Goal: Transaction & Acquisition: Purchase product/service

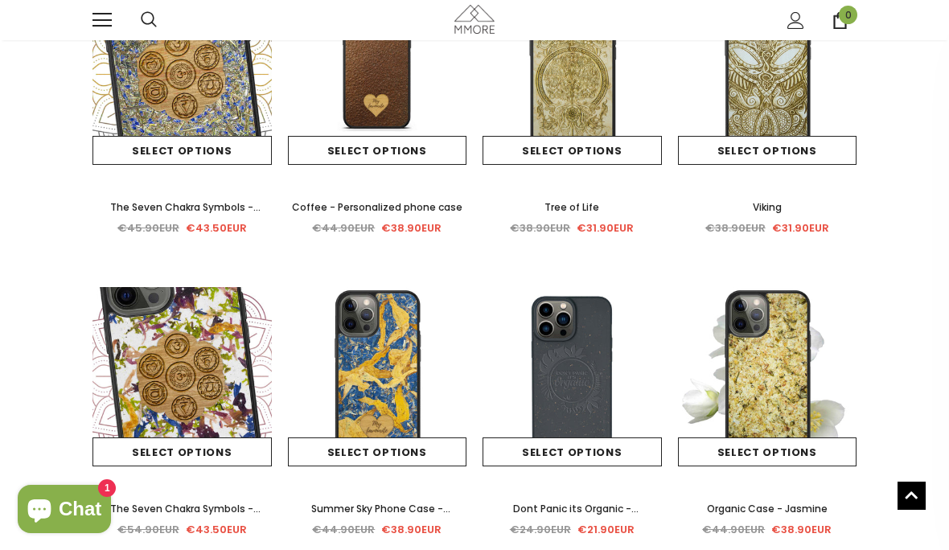
scroll to position [3147, 0]
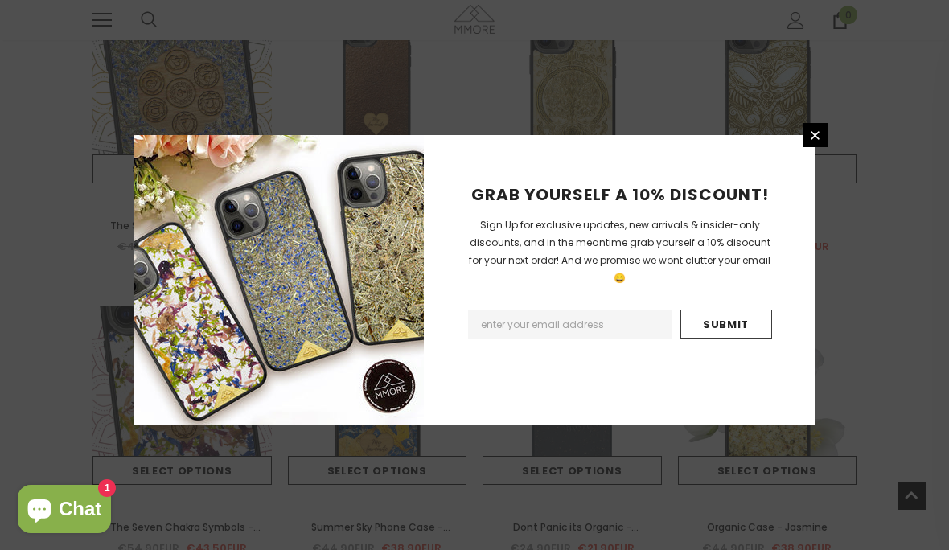
click at [814, 147] on link at bounding box center [816, 135] width 24 height 24
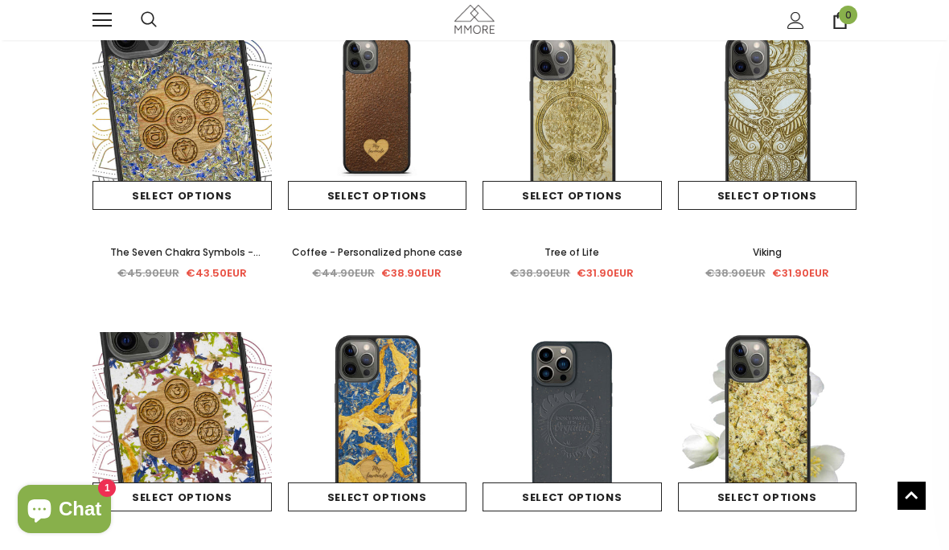
scroll to position [3120, 0]
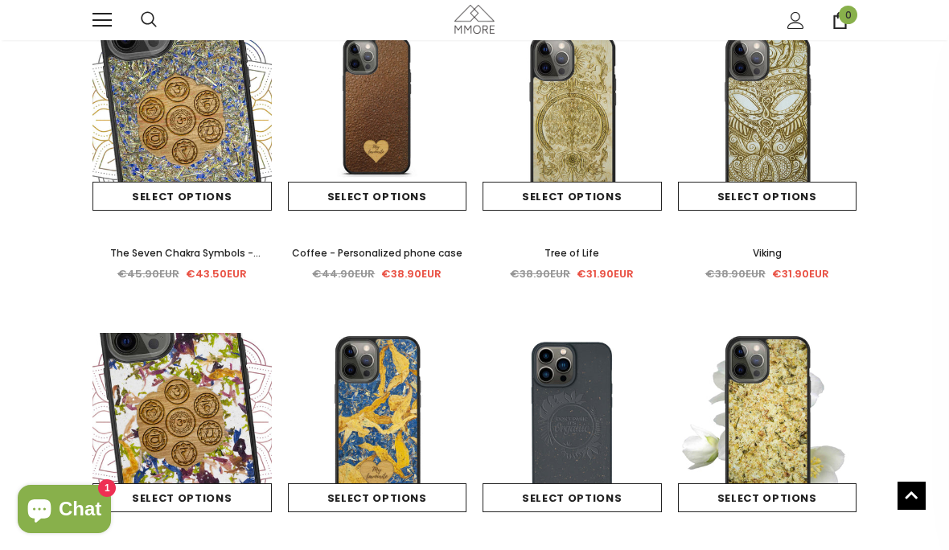
click at [99, 14] on link at bounding box center [101, 19] width 19 height 19
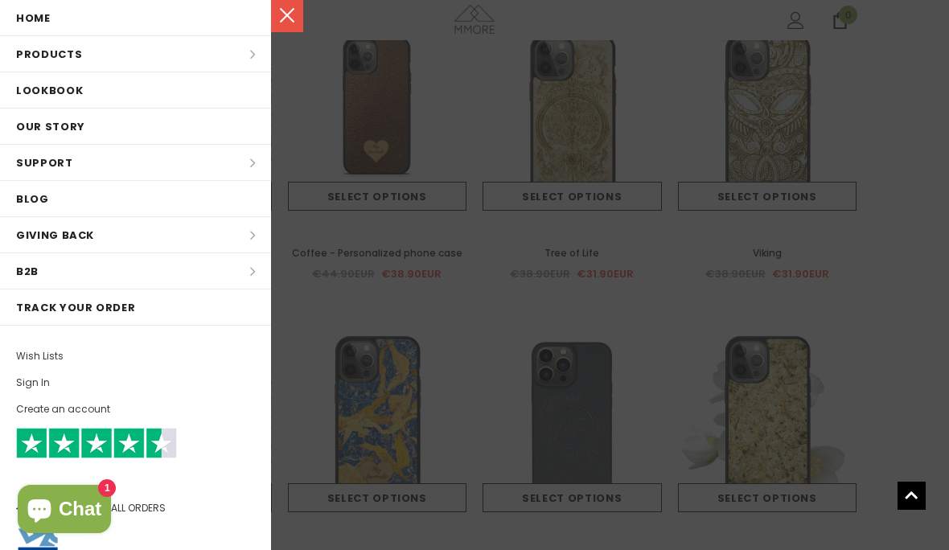
click at [63, 52] on li "Products Products All Products All Collections BUNDLES Organic Collection Wood …" at bounding box center [135, 54] width 271 height 36
click at [70, 51] on li "Products Products All Products All Collections BUNDLES Organic Collection Wood …" at bounding box center [135, 54] width 271 height 36
click at [250, 60] on li "Products Products All Products All Collections BUNDLES Organic Collection Wood …" at bounding box center [135, 54] width 271 height 36
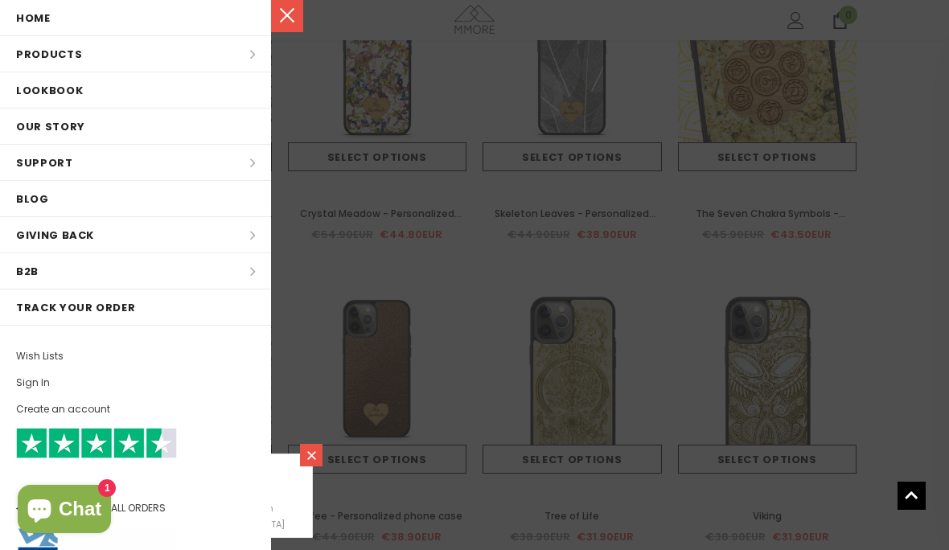
scroll to position [2842, 0]
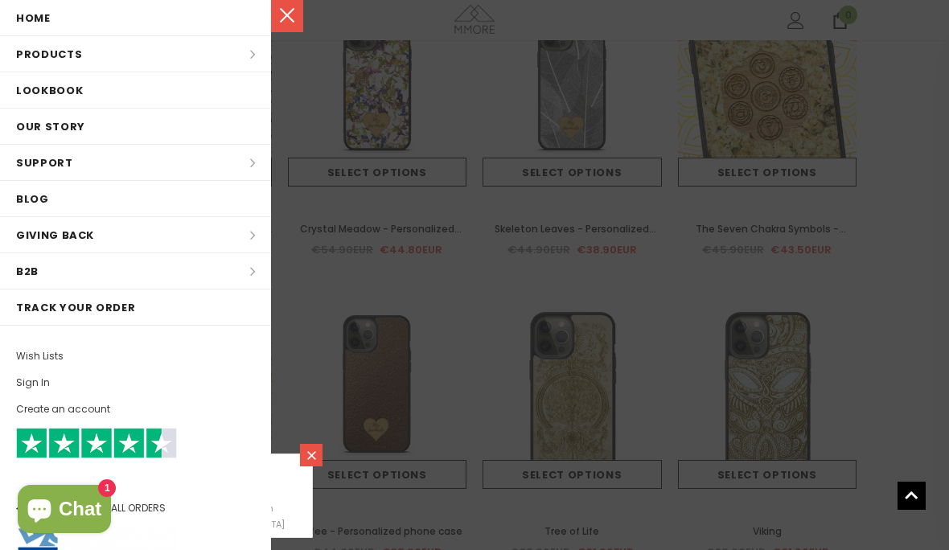
click at [289, 23] on link at bounding box center [287, 16] width 32 height 32
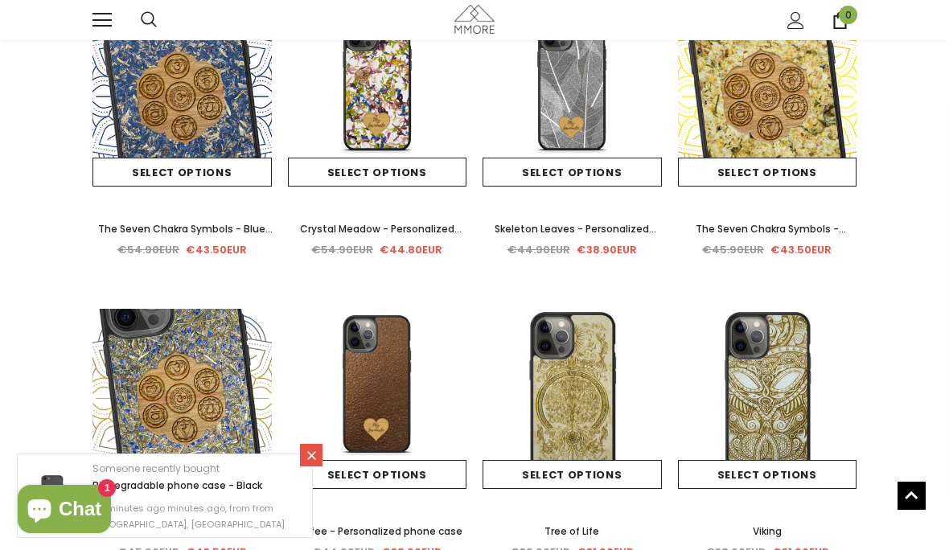
click at [314, 458] on icon at bounding box center [312, 456] width 14 height 14
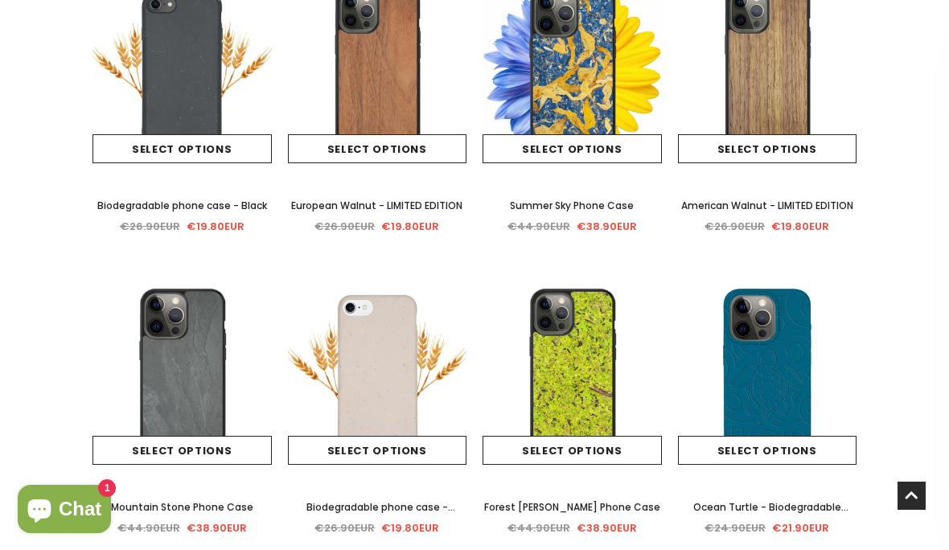
scroll to position [0, 0]
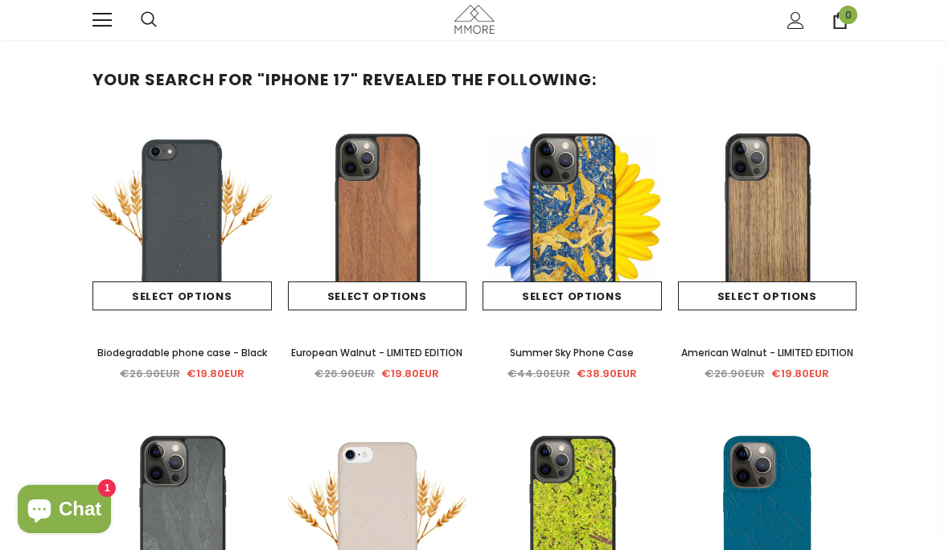
click at [124, 27] on div at bounding box center [116, 20] width 48 height 40
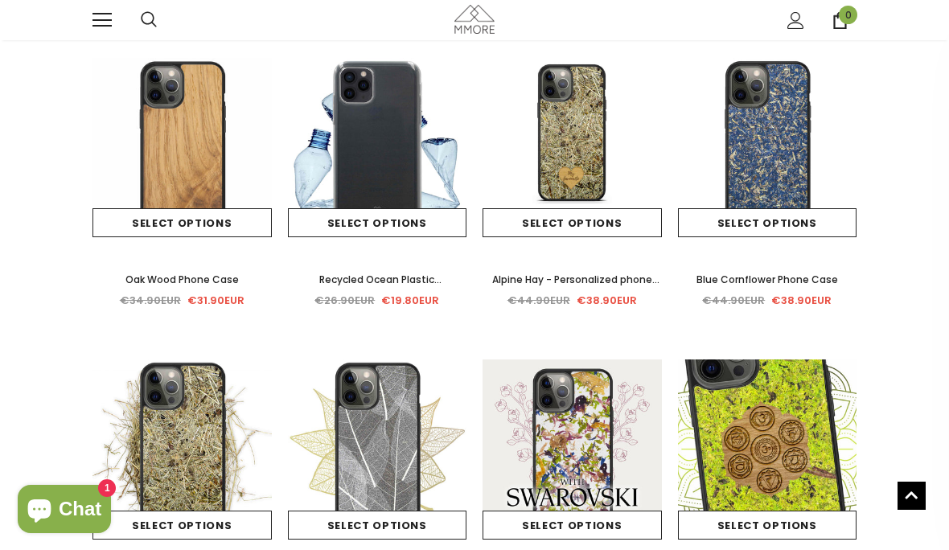
scroll to position [958, 0]
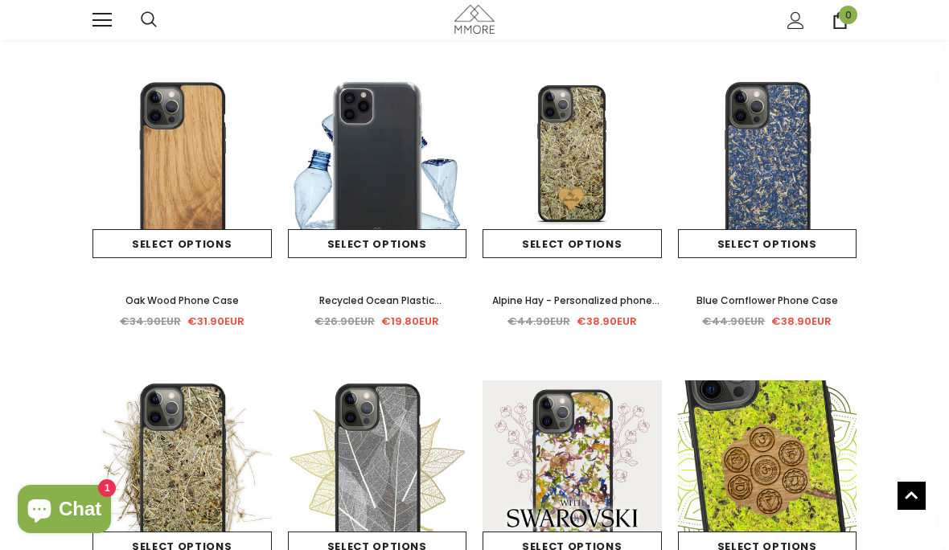
click at [351, 248] on link "Select options" at bounding box center [377, 243] width 179 height 29
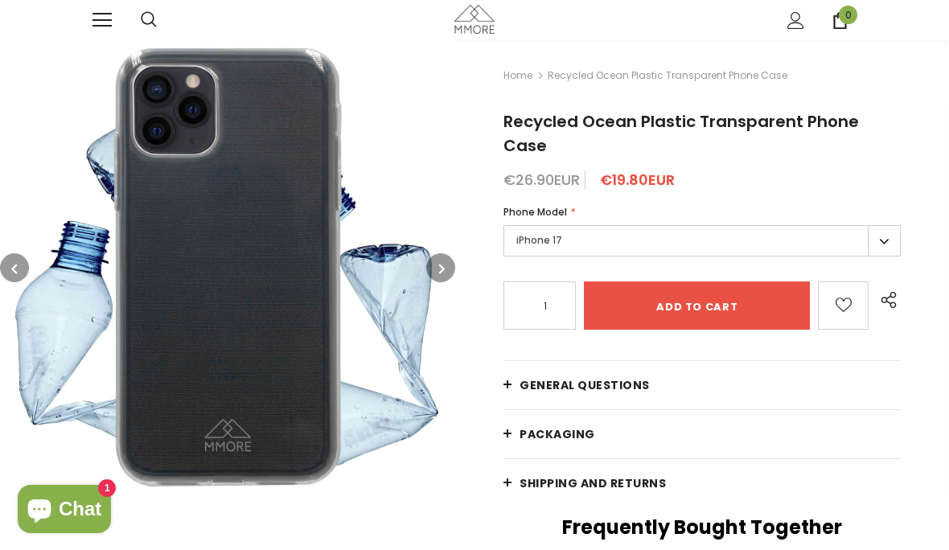
click at [442, 265] on icon "button" at bounding box center [442, 269] width 6 height 16
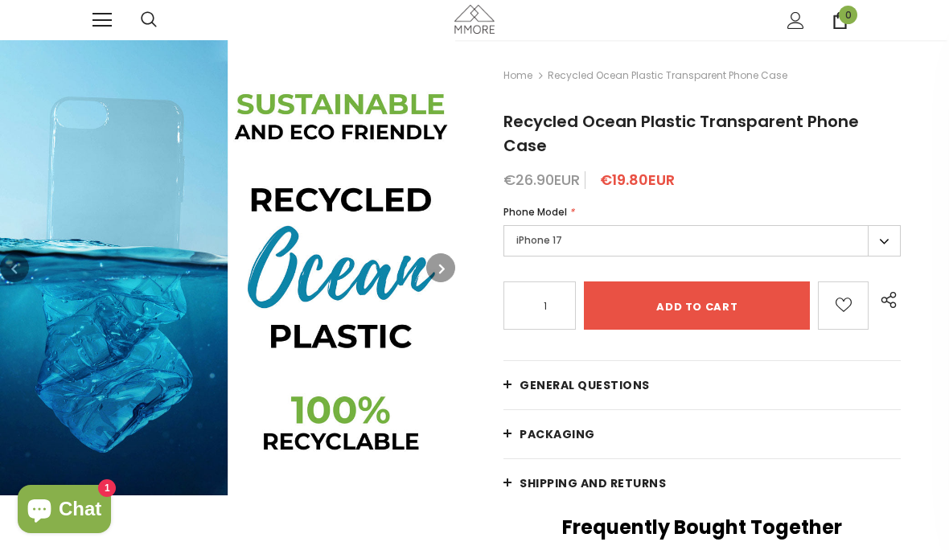
click at [436, 276] on button "button" at bounding box center [440, 267] width 29 height 29
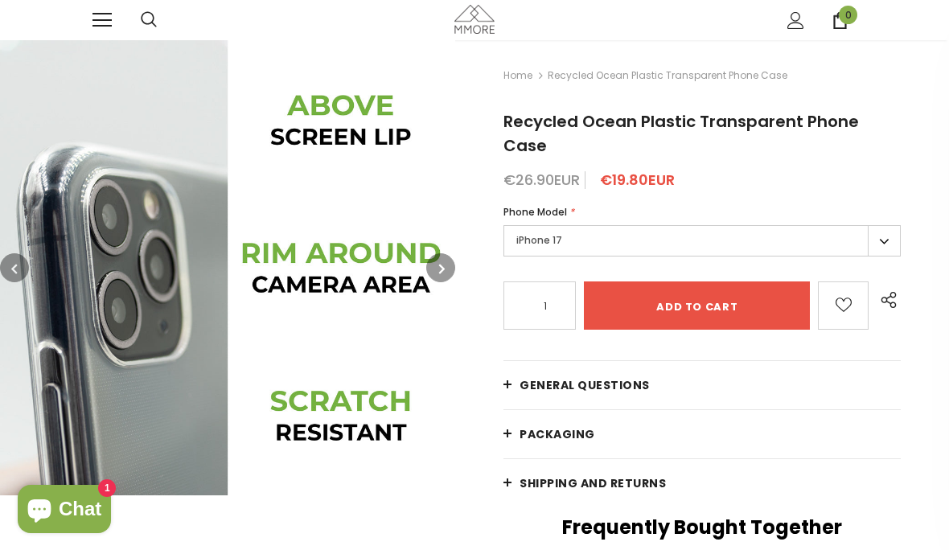
scroll to position [2, 0]
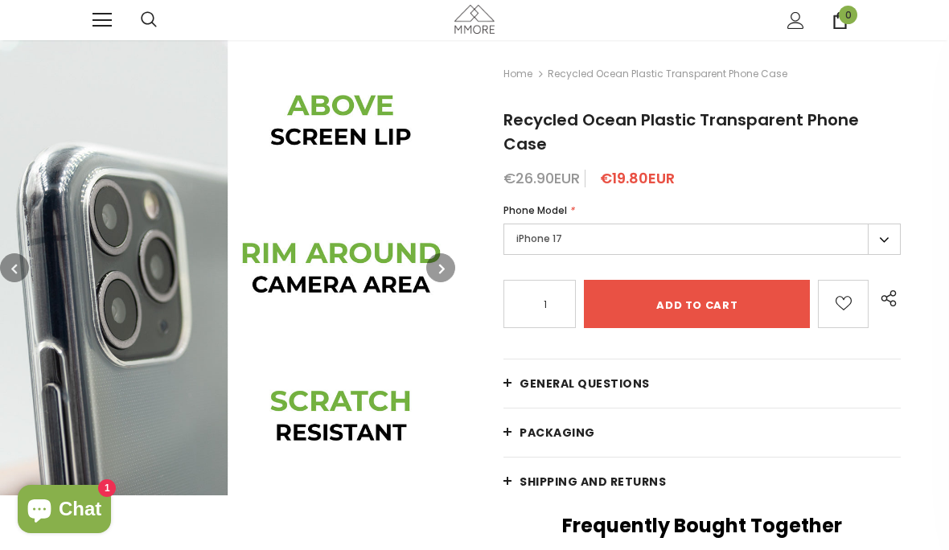
click at [772, 280] on input "Add to cart" at bounding box center [697, 304] width 226 height 48
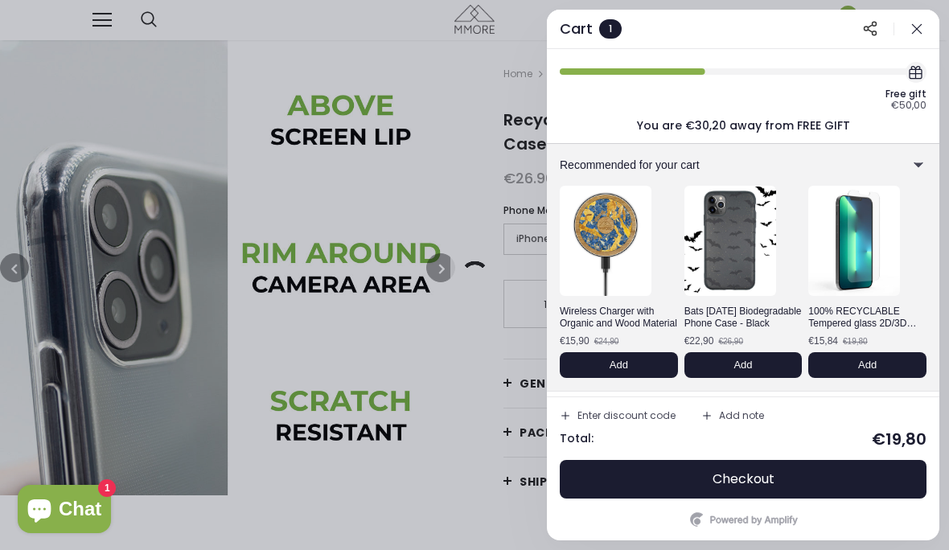
click at [55, 176] on div at bounding box center [474, 275] width 949 height 550
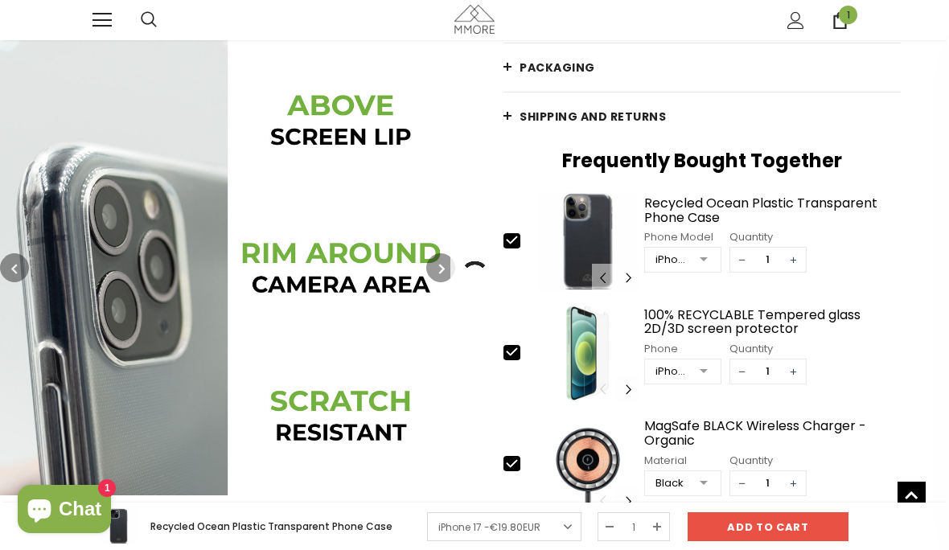
scroll to position [368, 0]
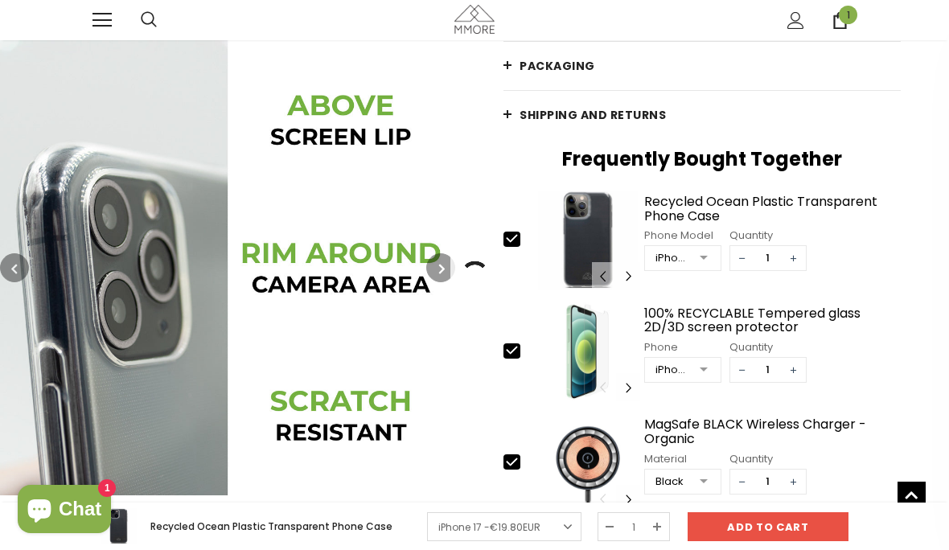
click at [812, 306] on div "100% RECYCLABLE Tempered glass 2D/3D screen protector" at bounding box center [772, 320] width 257 height 28
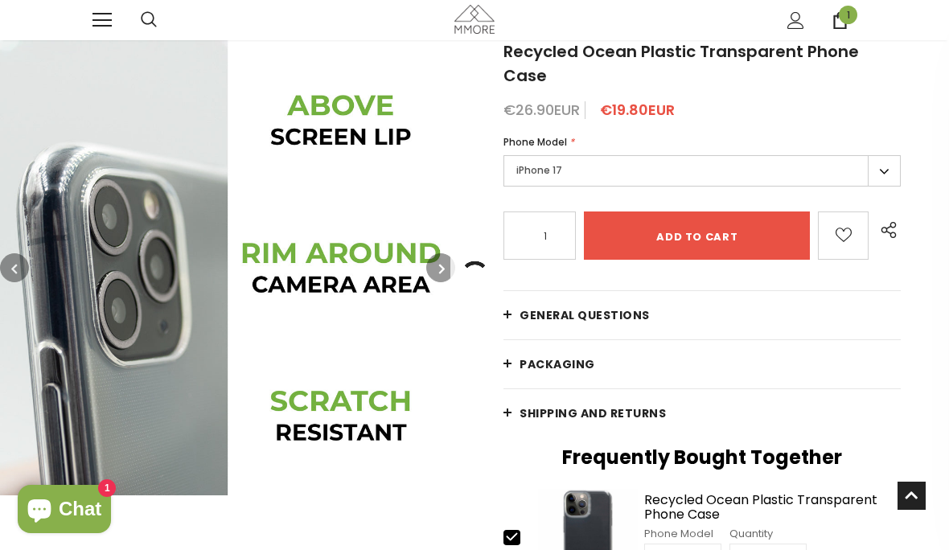
scroll to position [0, 0]
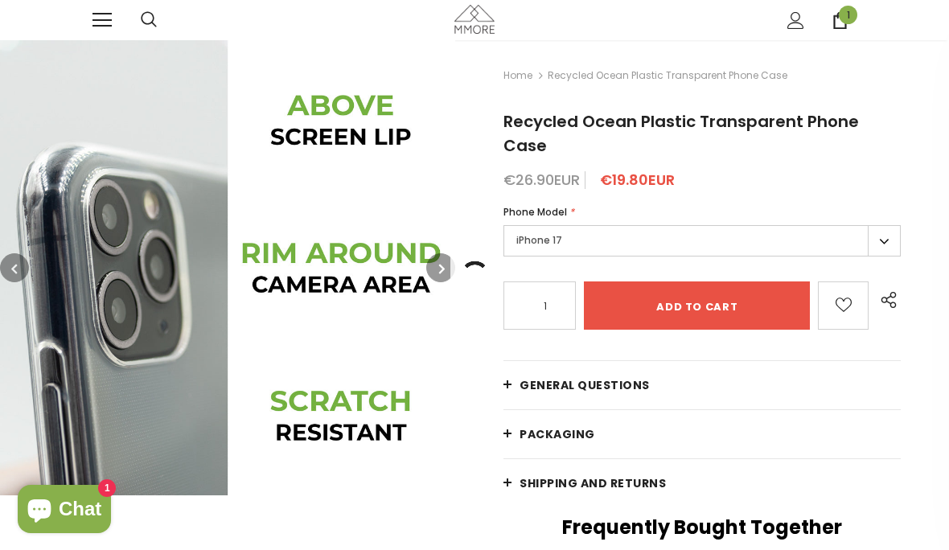
click at [849, 14] on span "1" at bounding box center [848, 15] width 18 height 18
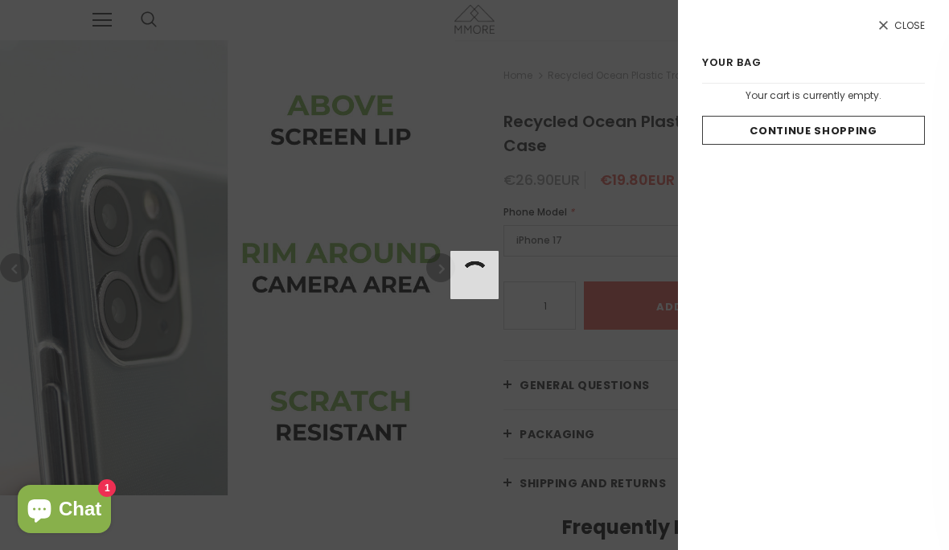
click at [639, 375] on div at bounding box center [474, 275] width 949 height 550
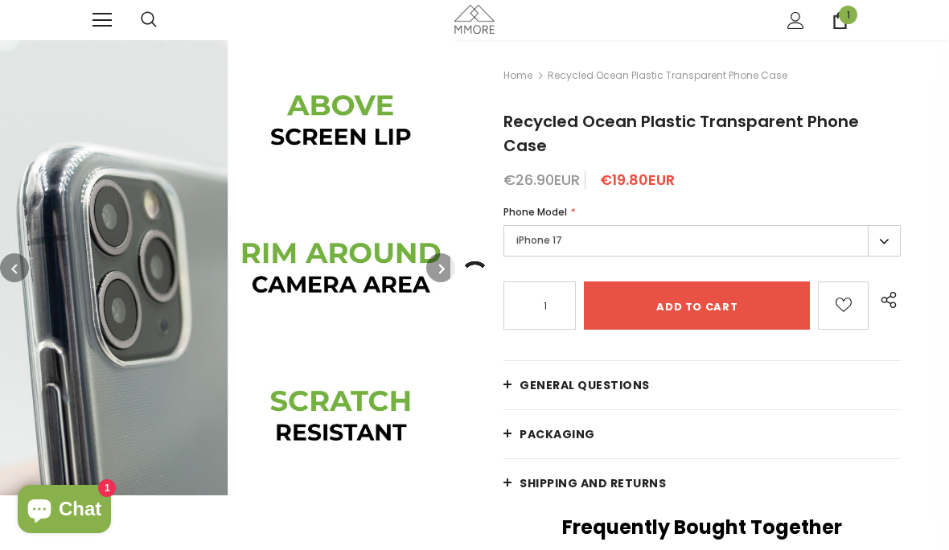
click at [750, 282] on input "Add to cart" at bounding box center [697, 306] width 226 height 48
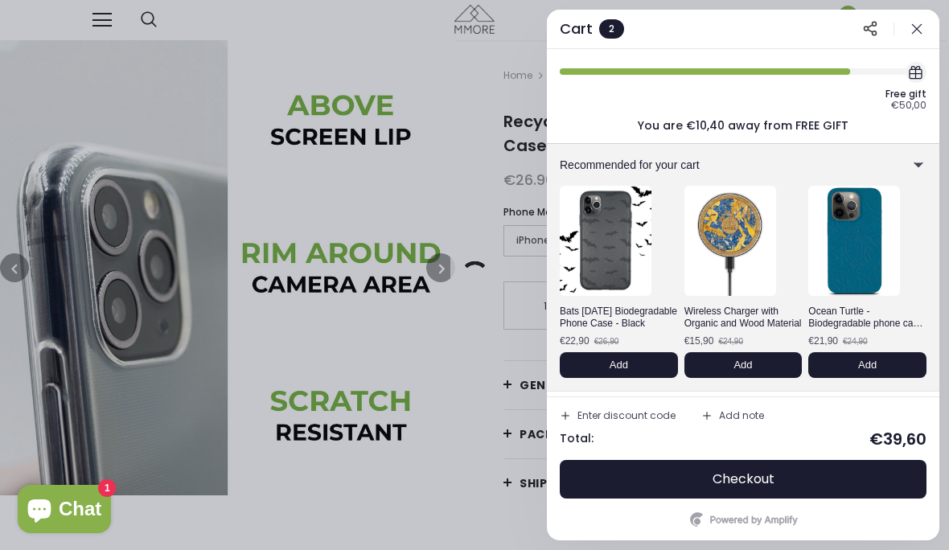
click at [779, 484] on button "Checkout" at bounding box center [743, 479] width 367 height 39
click at [590, 27] on div "Cart" at bounding box center [576, 29] width 33 height 14
click at [914, 33] on icon "button" at bounding box center [917, 29] width 16 height 16
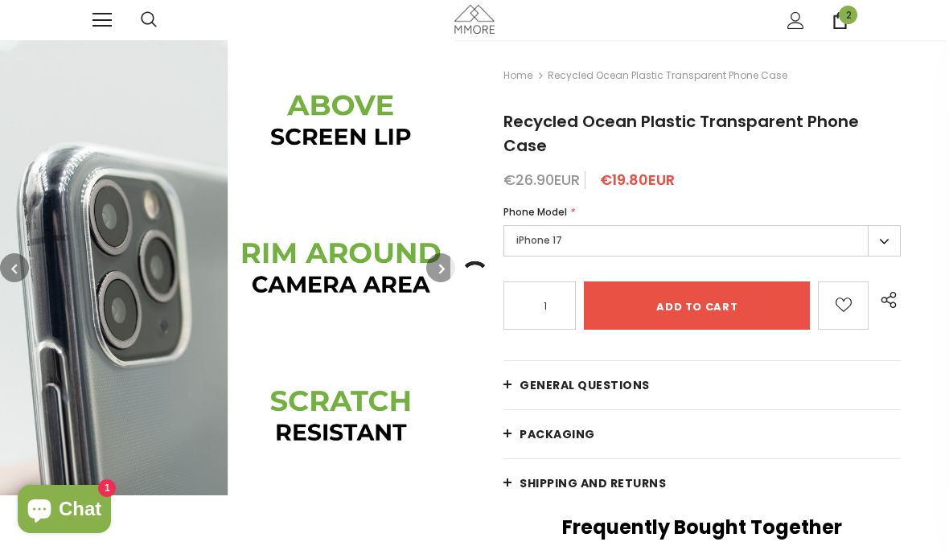
click at [845, 18] on span "2" at bounding box center [848, 15] width 18 height 18
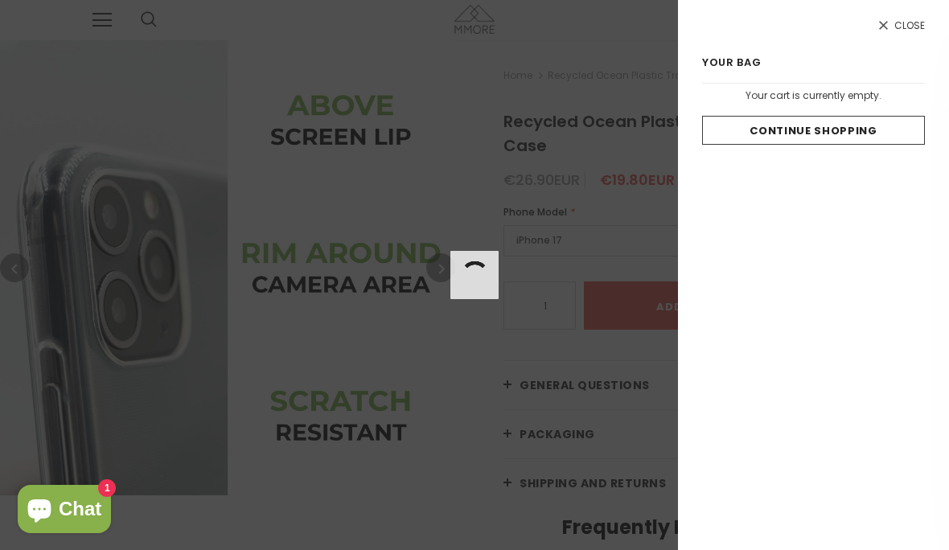
click at [899, 20] on span "Close" at bounding box center [909, 25] width 31 height 10
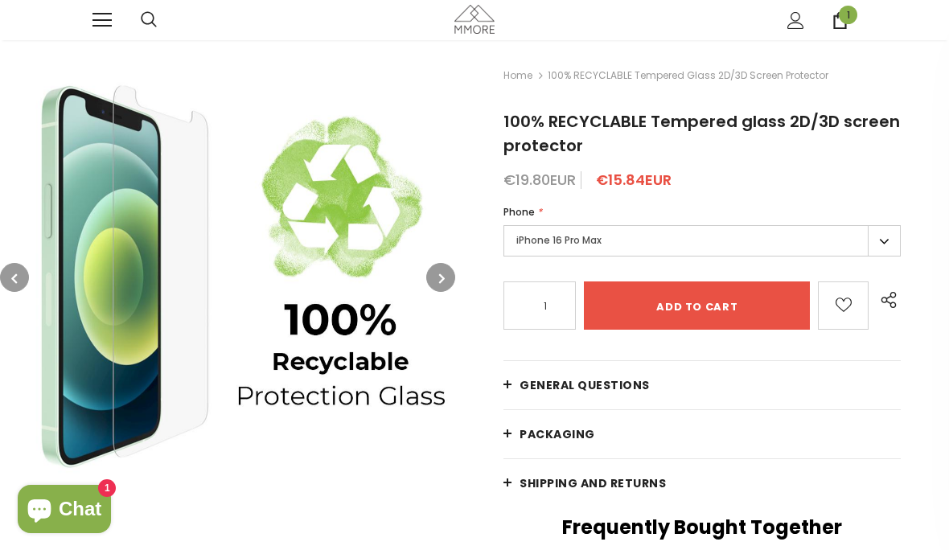
click at [886, 247] on label "iPhone 16 Pro Max" at bounding box center [702, 240] width 397 height 31
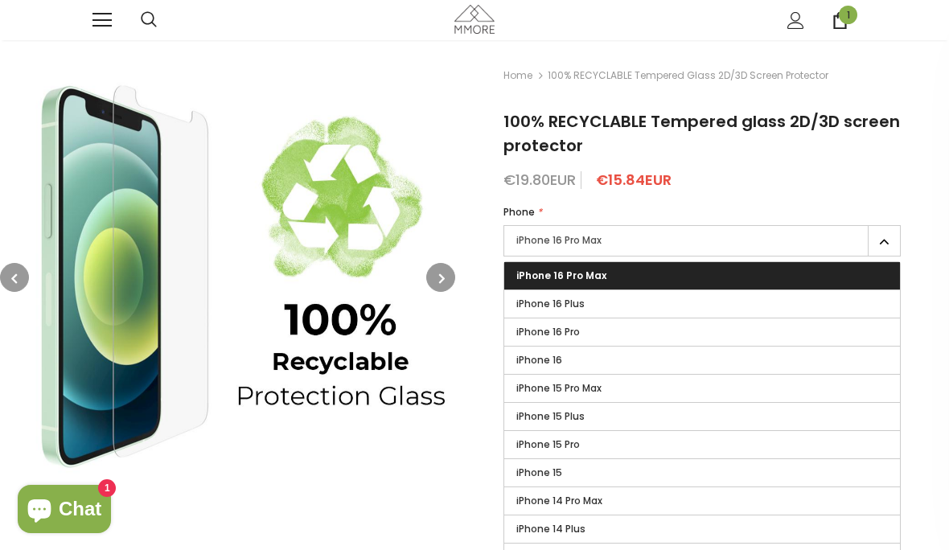
click at [886, 240] on label "iPhone 16 Pro Max" at bounding box center [702, 240] width 397 height 31
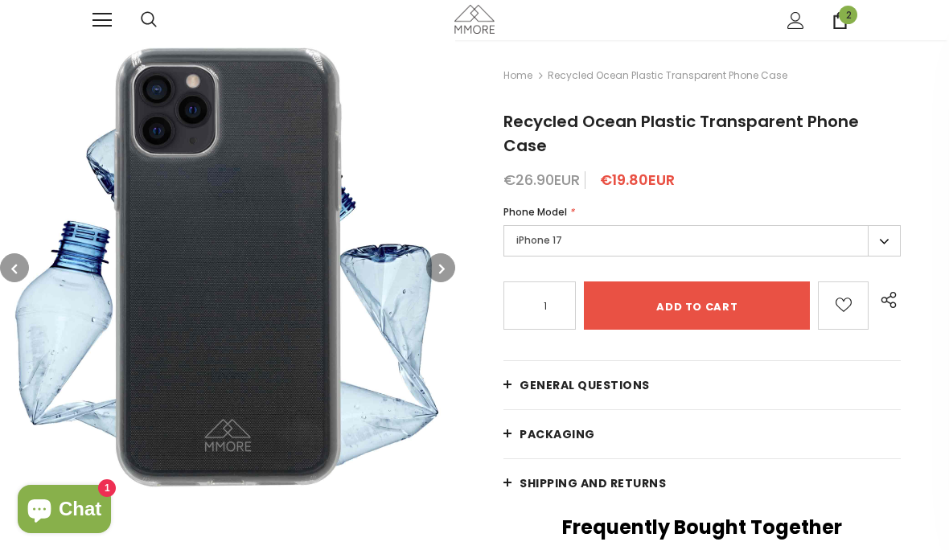
click at [842, 14] on span "2" at bounding box center [848, 15] width 18 height 18
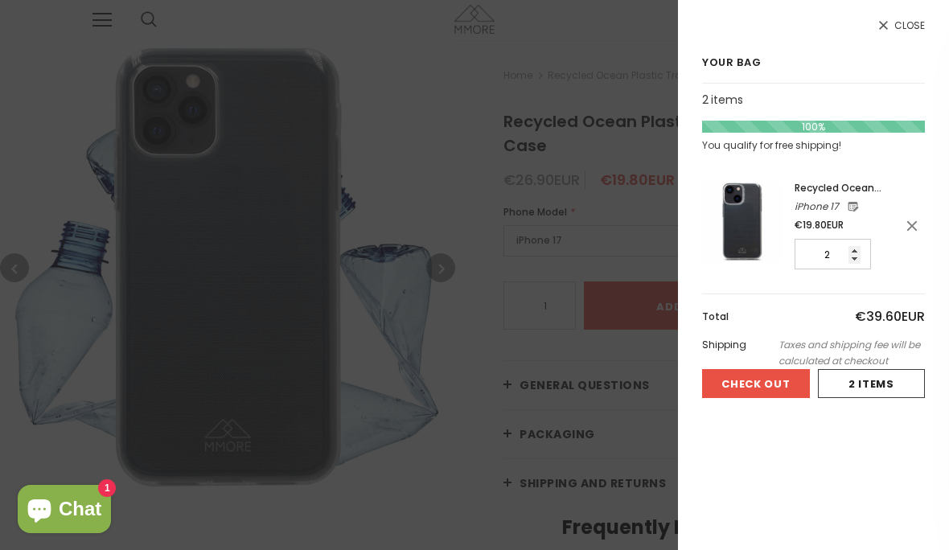
click at [838, 259] on input "2" at bounding box center [833, 254] width 76 height 31
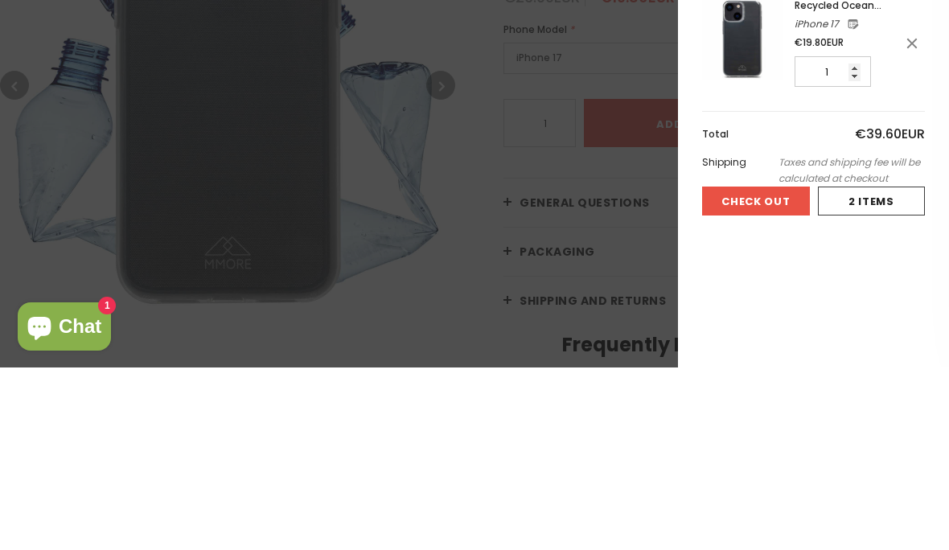
type input "1"
click at [906, 182] on link at bounding box center [912, 226] width 24 height 88
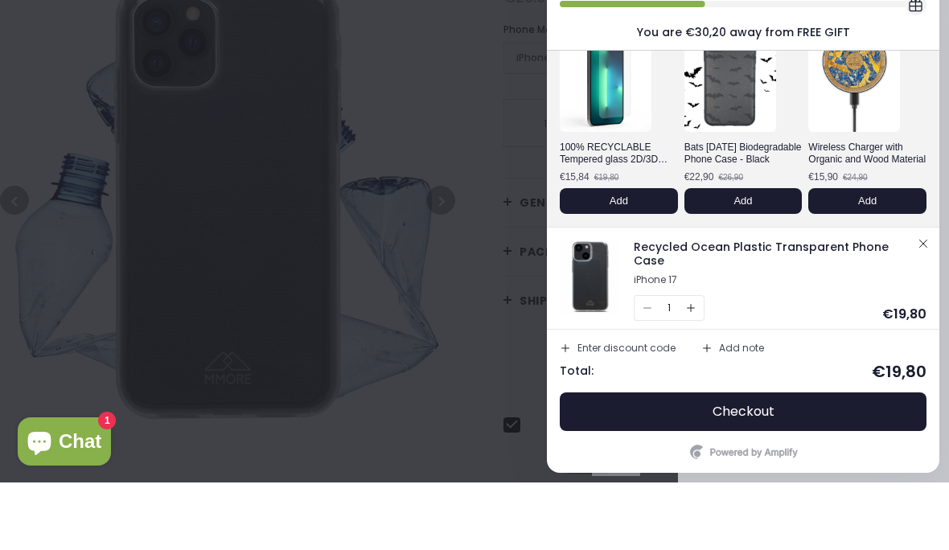
scroll to position [95, 0]
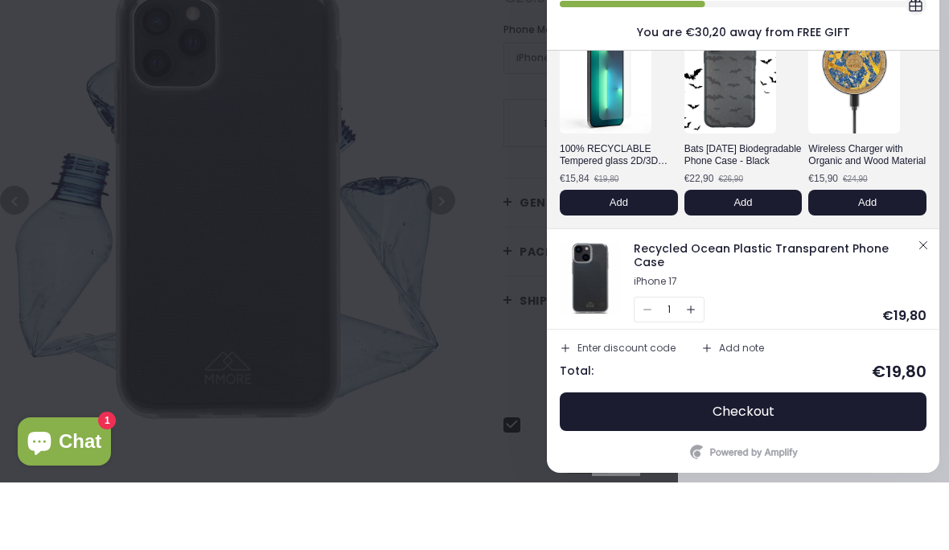
click at [878, 460] on button "Checkout" at bounding box center [743, 479] width 367 height 39
